Goal: Task Accomplishment & Management: Use online tool/utility

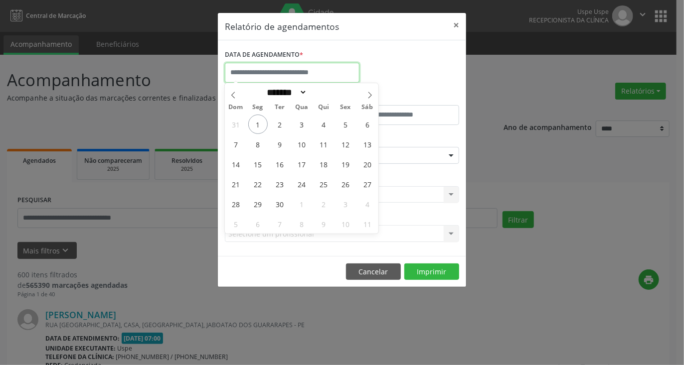
click at [264, 76] on input "text" at bounding box center [292, 73] width 135 height 20
drag, startPoint x: 277, startPoint y: 126, endPoint x: 310, endPoint y: 126, distance: 32.9
click at [310, 126] on div "31 1 2 3 4 5 6 7 8 9 10 11 12 13 14 15 16 17 18 19 20 21 22 23 24 25 26 27 28 2…" at bounding box center [302, 174] width 154 height 120
click at [278, 125] on span "2" at bounding box center [279, 124] width 19 height 19
select select "*"
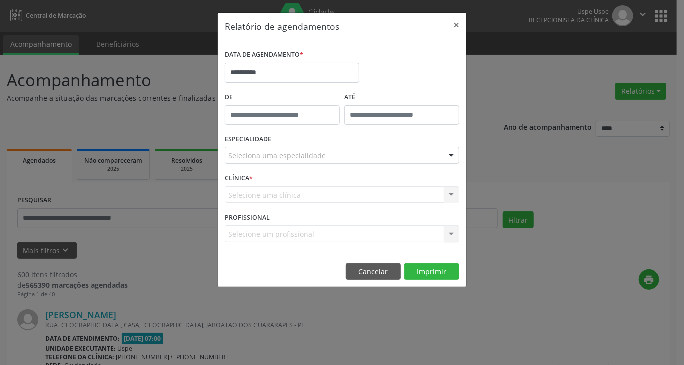
click at [278, 125] on div "De" at bounding box center [282, 111] width 120 height 42
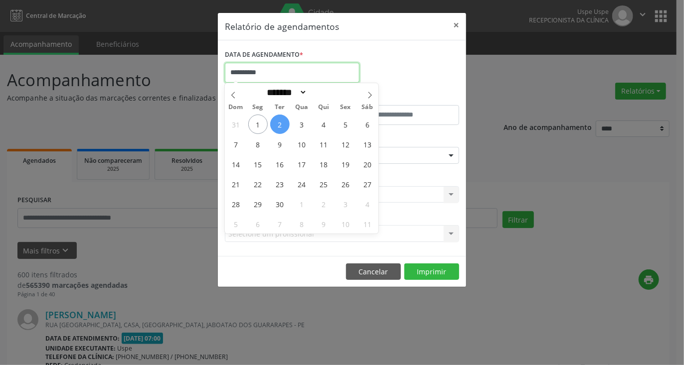
click at [283, 80] on body "**********" at bounding box center [342, 182] width 684 height 365
drag, startPoint x: 285, startPoint y: 124, endPoint x: 306, endPoint y: 126, distance: 21.0
click at [306, 126] on div "31 1 2 3 4 5 6 7 8 9 10 11 12 13 14 15 16 17 18 19 20 21 22 23 24 25 26 27 28 2…" at bounding box center [302, 174] width 154 height 120
click at [299, 123] on span "3" at bounding box center [301, 124] width 19 height 19
type input "**********"
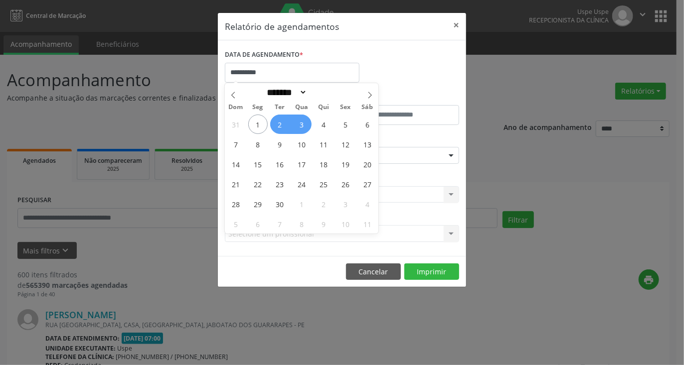
drag, startPoint x: 283, startPoint y: 123, endPoint x: 287, endPoint y: 127, distance: 5.3
click at [287, 127] on span "2" at bounding box center [279, 124] width 19 height 19
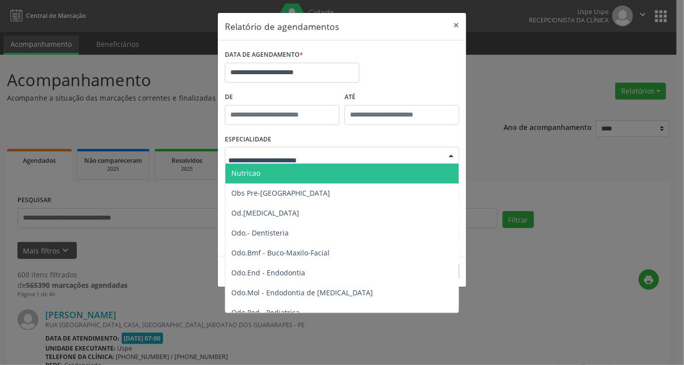
scroll to position [947, 0]
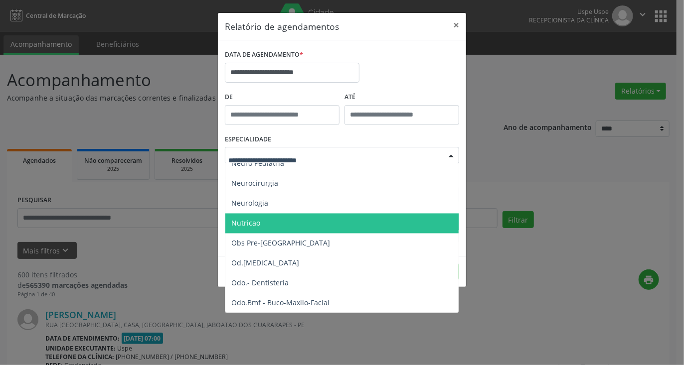
click at [265, 220] on span "Nutricao" at bounding box center [342, 224] width 235 height 20
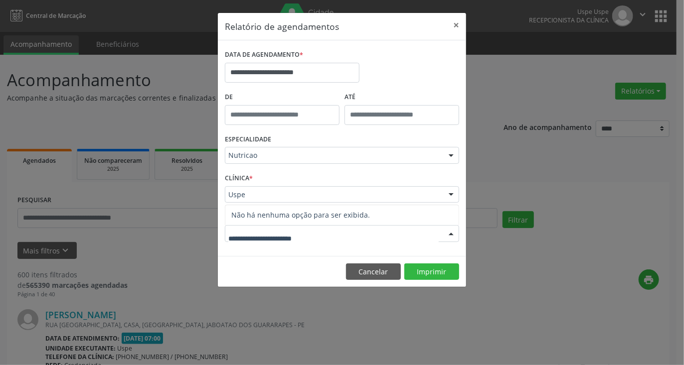
click at [357, 233] on div at bounding box center [342, 233] width 234 height 17
click at [296, 187] on div "Uspe" at bounding box center [342, 194] width 234 height 17
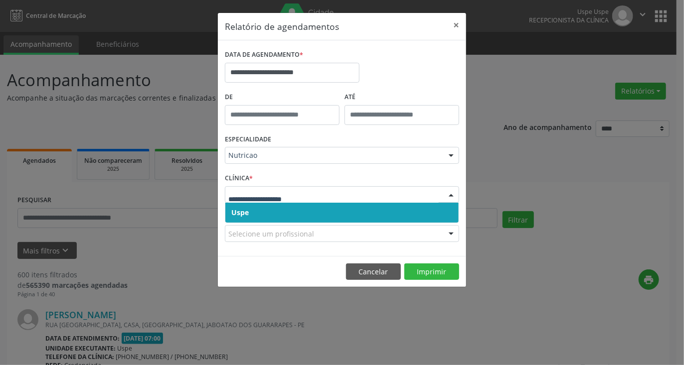
click at [266, 207] on span "Uspe" at bounding box center [341, 213] width 233 height 20
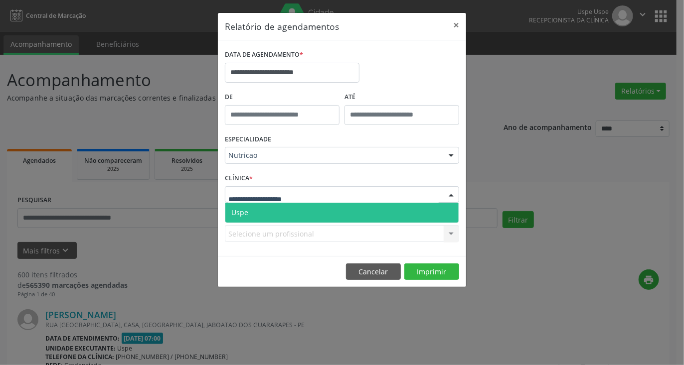
click at [271, 212] on span "Uspe" at bounding box center [341, 213] width 233 height 20
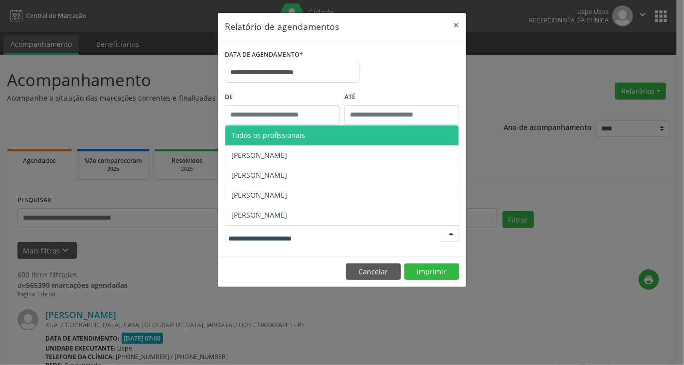
click at [335, 239] on div at bounding box center [342, 233] width 234 height 17
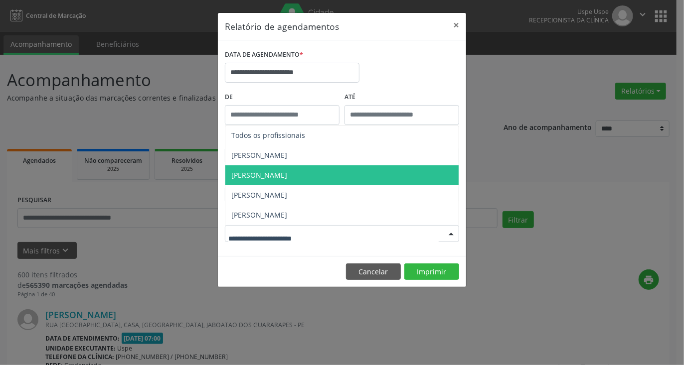
click at [268, 176] on span "Deyse Hayanne" at bounding box center [259, 175] width 56 height 9
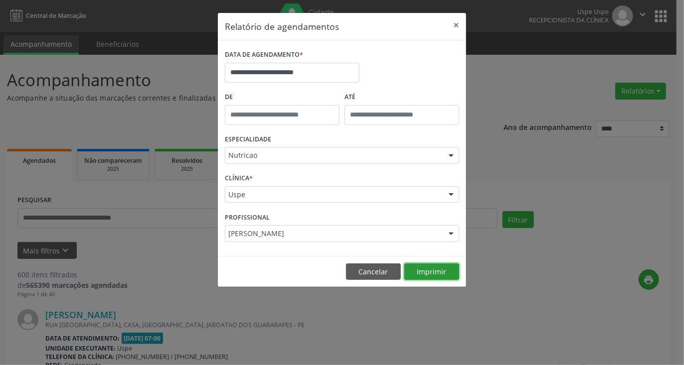
click at [429, 273] on button "Imprimir" at bounding box center [431, 272] width 55 height 17
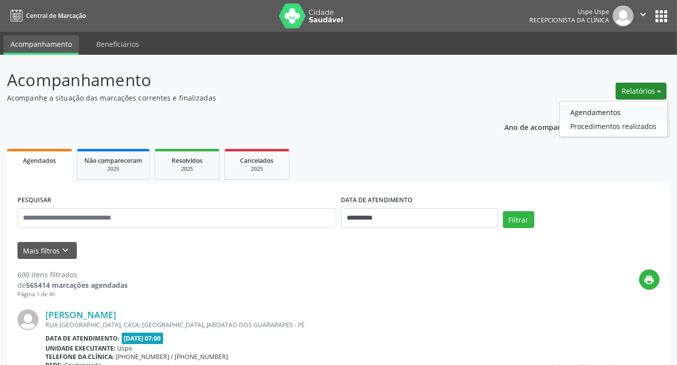
click at [581, 114] on link "Agendamentos" at bounding box center [612, 112] width 107 height 14
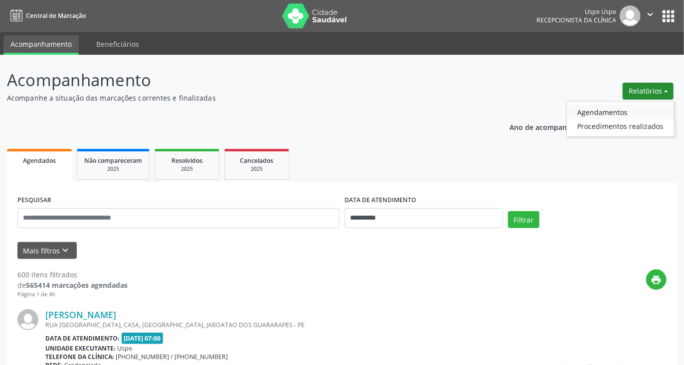
select select "*"
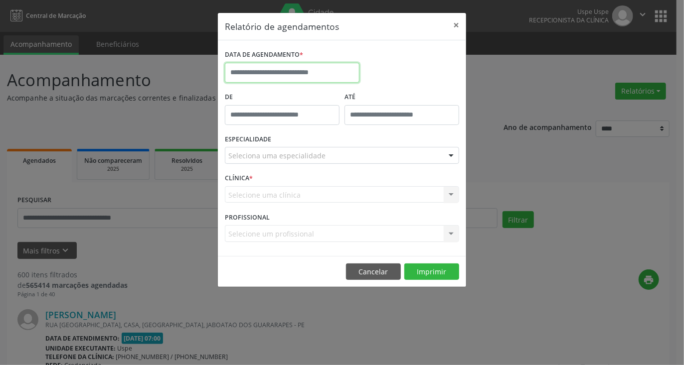
click at [322, 74] on input "text" at bounding box center [292, 73] width 135 height 20
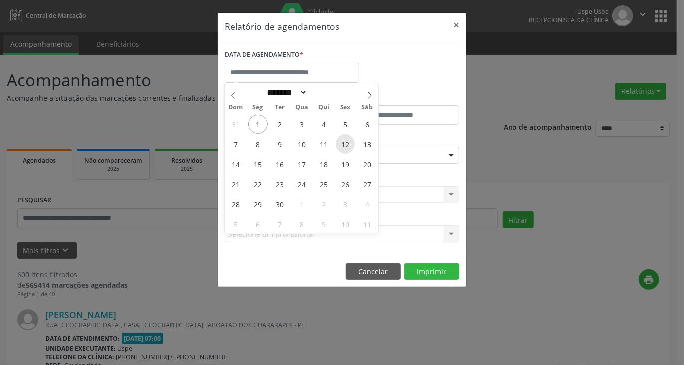
click at [348, 139] on span "12" at bounding box center [345, 144] width 19 height 19
type input "**********"
click at [348, 139] on span "12" at bounding box center [345, 144] width 19 height 19
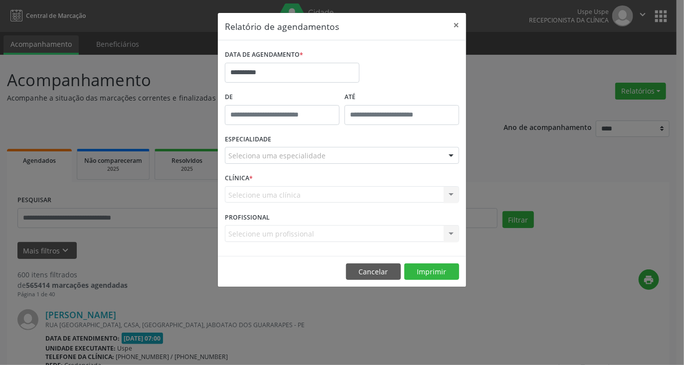
click at [331, 156] on div "Seleciona uma especialidade" at bounding box center [342, 155] width 234 height 17
click at [228, 156] on input "text" at bounding box center [228, 161] width 0 height 20
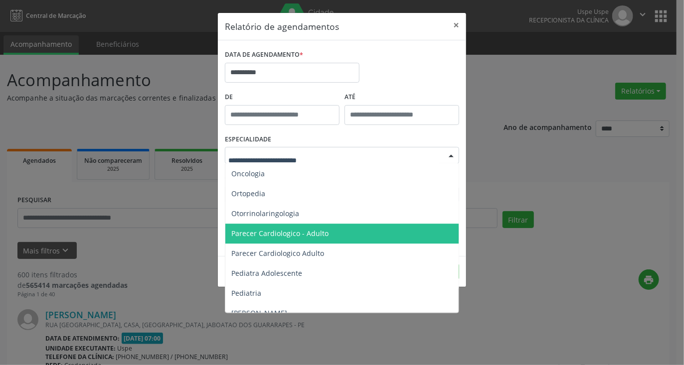
scroll to position [1346, 0]
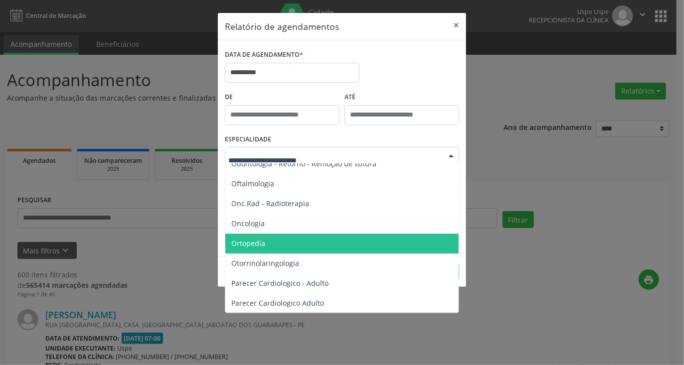
click at [279, 243] on span "Ortopedia" at bounding box center [342, 244] width 235 height 20
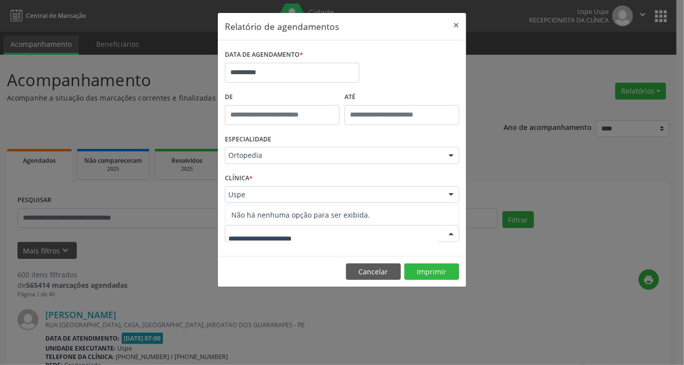
click at [350, 233] on div at bounding box center [342, 233] width 234 height 17
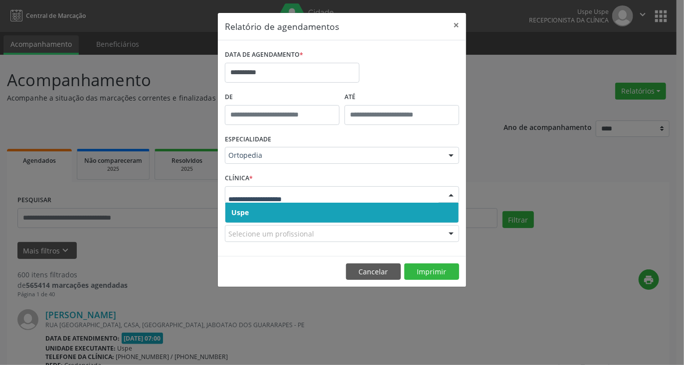
click at [316, 209] on span "Uspe" at bounding box center [341, 213] width 233 height 20
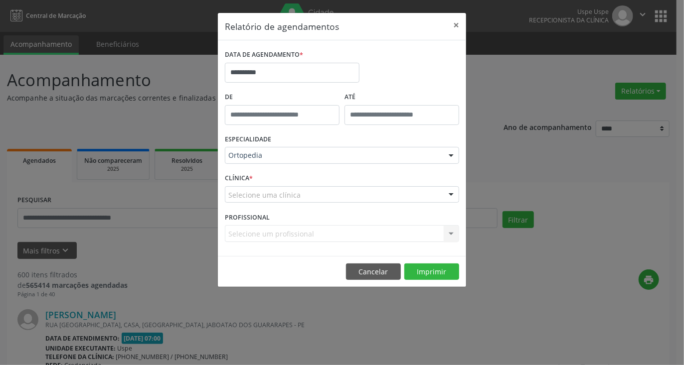
click at [324, 195] on div "Selecione uma clínica" at bounding box center [342, 194] width 234 height 17
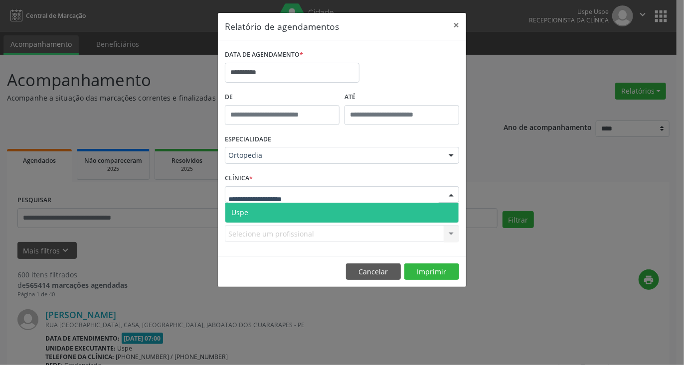
click at [307, 215] on span "Uspe" at bounding box center [341, 213] width 233 height 20
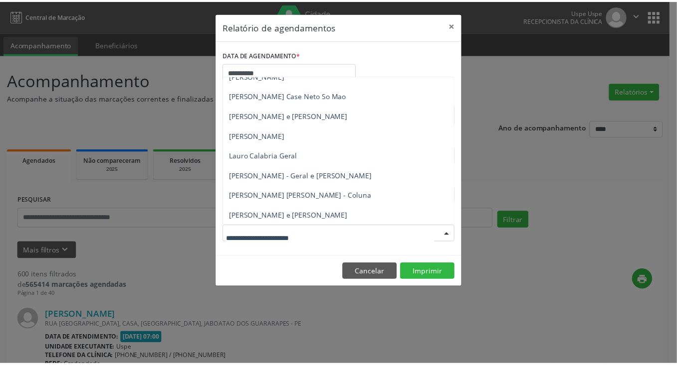
scroll to position [499, 0]
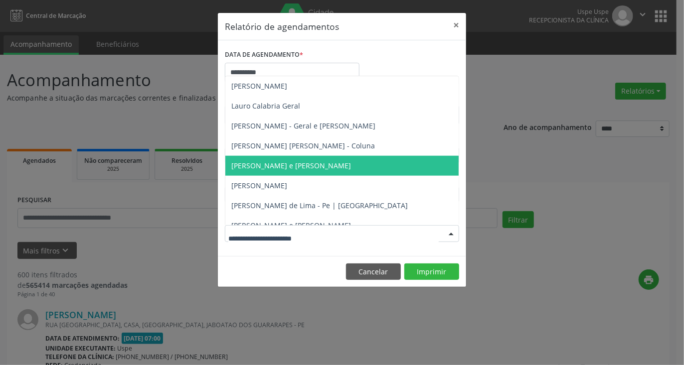
click at [310, 168] on span "[PERSON_NAME] e [PERSON_NAME]" at bounding box center [291, 165] width 120 height 9
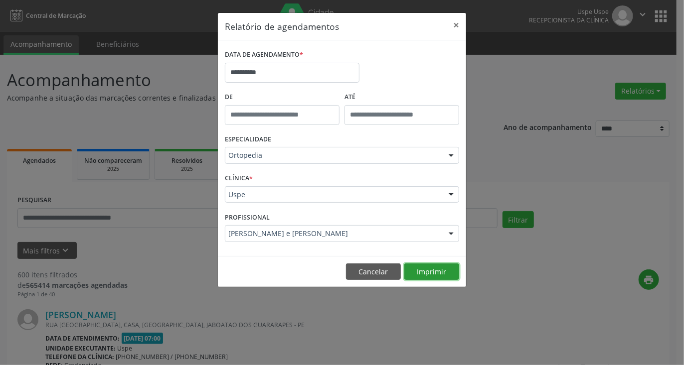
click at [418, 271] on button "Imprimir" at bounding box center [431, 272] width 55 height 17
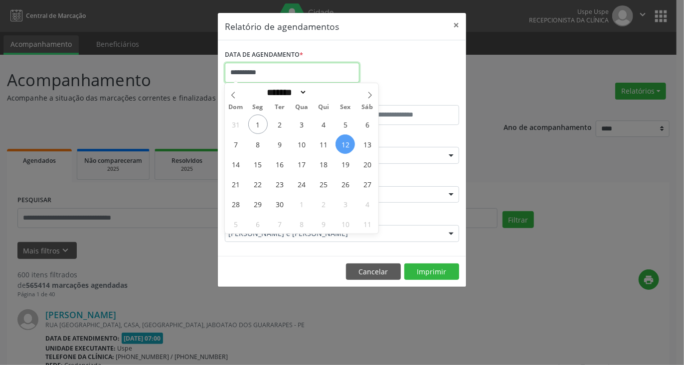
click at [328, 76] on input "**********" at bounding box center [292, 73] width 135 height 20
click at [346, 166] on span "19" at bounding box center [345, 164] width 19 height 19
type input "**********"
click at [346, 166] on span "19" at bounding box center [345, 164] width 19 height 19
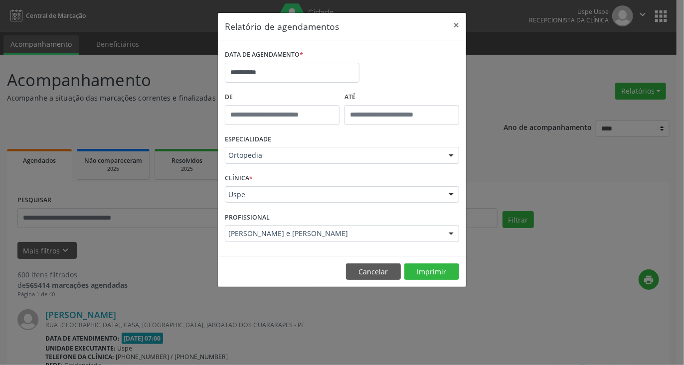
click at [481, 266] on div "**********" at bounding box center [342, 182] width 684 height 365
click at [434, 271] on button "Imprimir" at bounding box center [431, 272] width 55 height 17
click at [456, 25] on button "×" at bounding box center [456, 25] width 20 height 24
